Goal: Find specific page/section: Find specific page/section

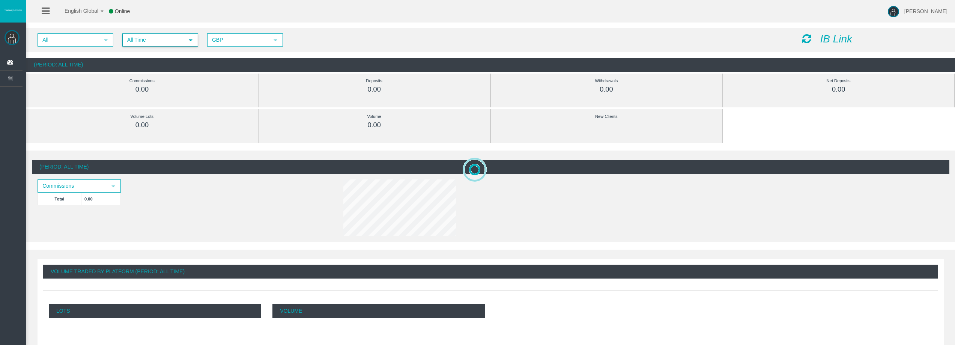
click at [193, 37] on span "select" at bounding box center [191, 40] width 14 height 12
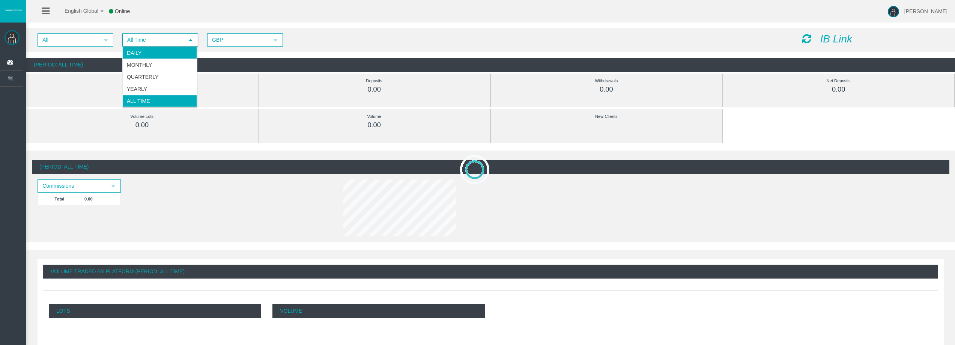
click at [184, 56] on li "Daily" at bounding box center [160, 53] width 74 height 12
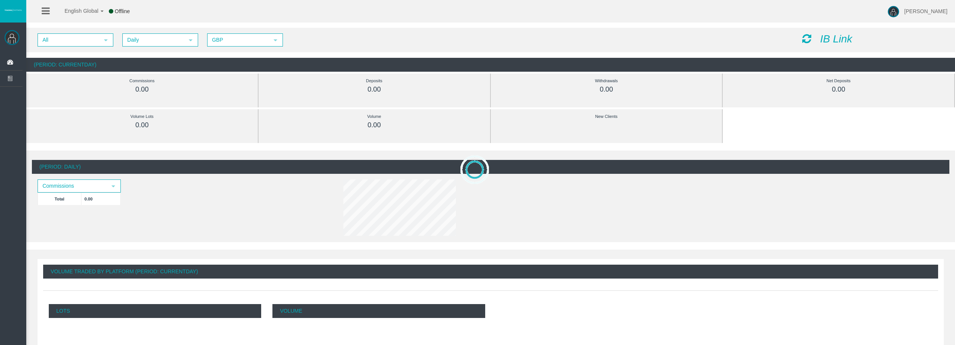
drag, startPoint x: 806, startPoint y: 38, endPoint x: 802, endPoint y: 35, distance: 4.5
click at [805, 38] on icon at bounding box center [806, 38] width 9 height 11
